Goal: Find specific page/section: Find specific page/section

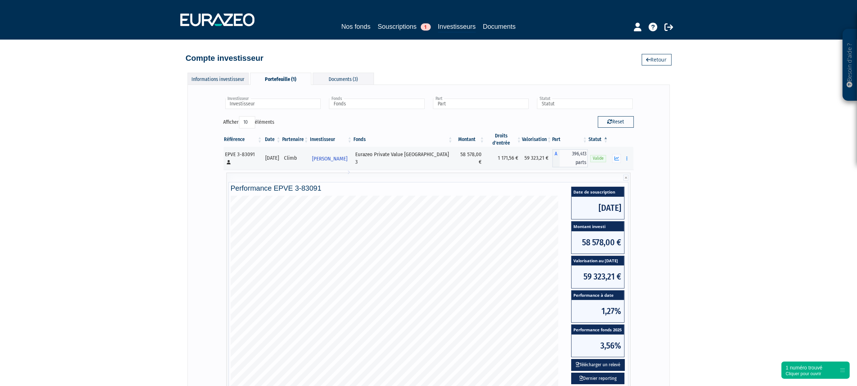
click at [232, 84] on div "Informations investisseur" at bounding box center [218, 79] width 61 height 12
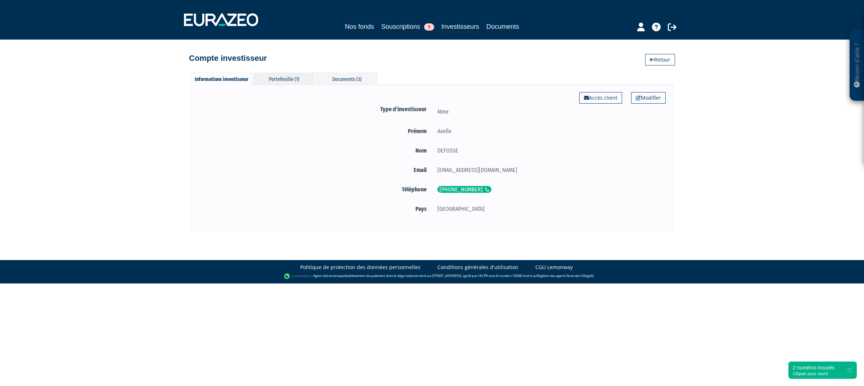
click at [286, 76] on div "Portefeuille (1)" at bounding box center [283, 79] width 61 height 12
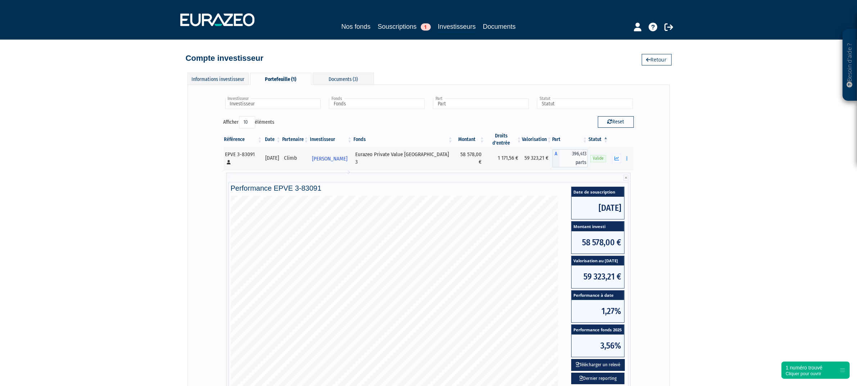
click at [286, 76] on div "Portefeuille (1)" at bounding box center [280, 79] width 61 height 12
click at [399, 26] on link "Souscriptions 1" at bounding box center [404, 27] width 53 height 10
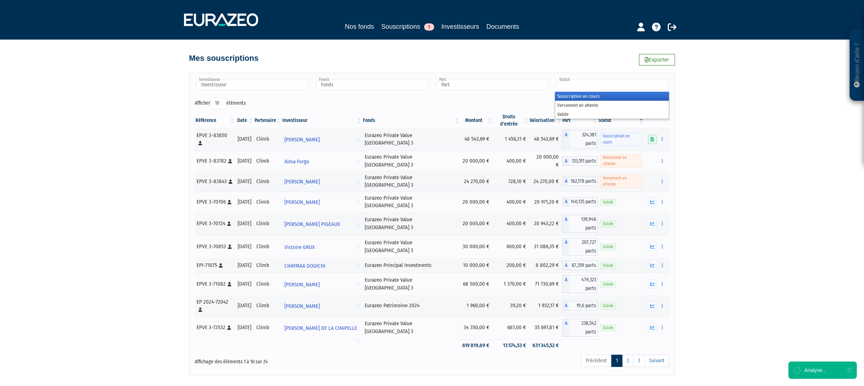
click at [595, 89] on input "text" at bounding box center [612, 85] width 112 height 10
click at [260, 82] on input "text" at bounding box center [249, 85] width 112 height 10
type input "Statut"
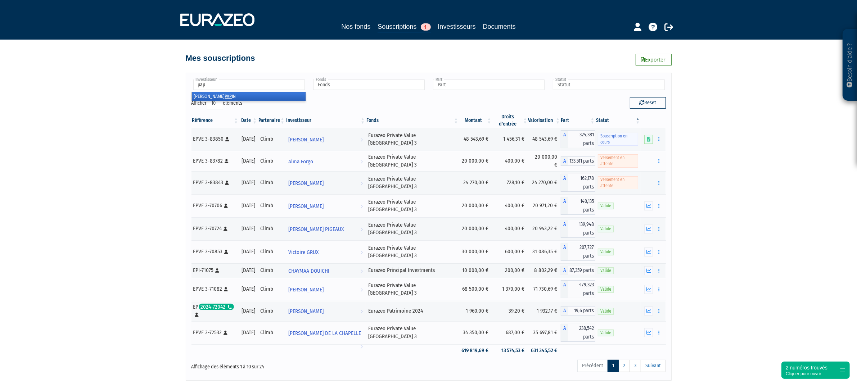
type input "pap"
click at [282, 99] on li "[PERSON_NAME] IN" at bounding box center [249, 96] width 114 height 9
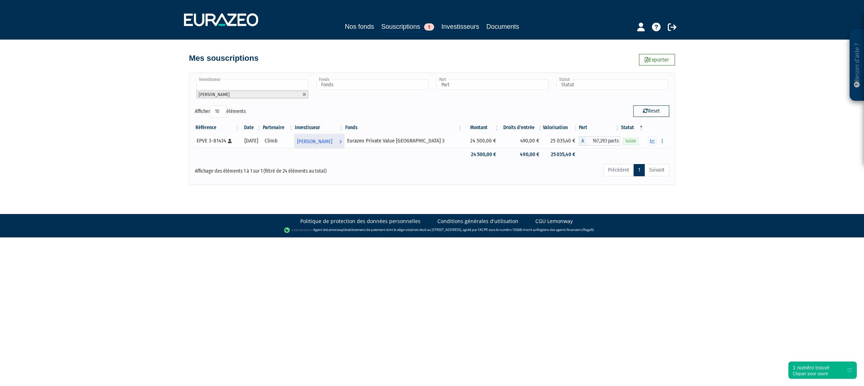
click at [328, 145] on span "[PERSON_NAME]" at bounding box center [314, 141] width 35 height 13
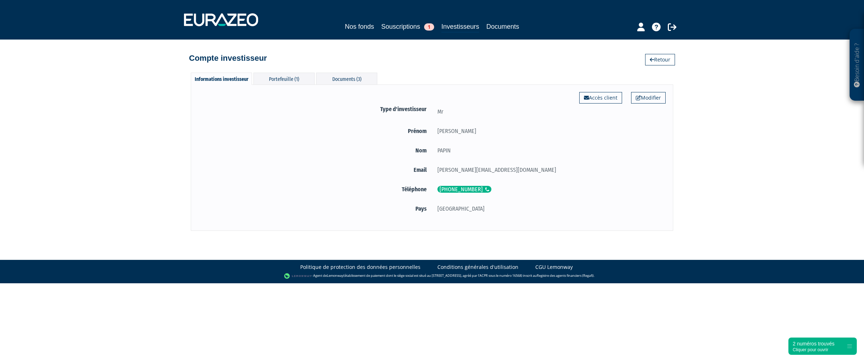
drag, startPoint x: 306, startPoint y: 59, endPoint x: 301, endPoint y: 57, distance: 6.3
click at [306, 59] on div "Compte investisseur Retour" at bounding box center [432, 55] width 486 height 16
click at [284, 76] on div "Portefeuille (1)" at bounding box center [283, 79] width 61 height 12
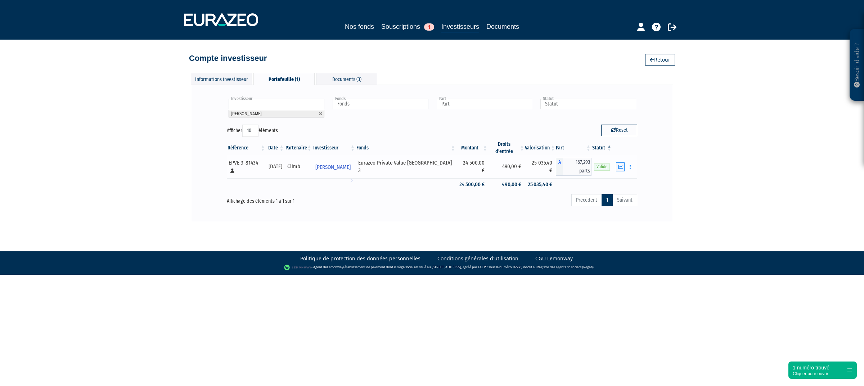
click at [622, 164] on icon "button" at bounding box center [620, 166] width 5 height 5
